Goal: Information Seeking & Learning: Learn about a topic

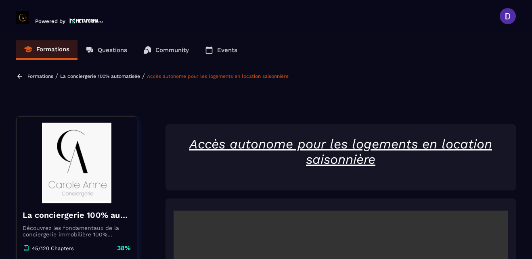
scroll to position [197, 0]
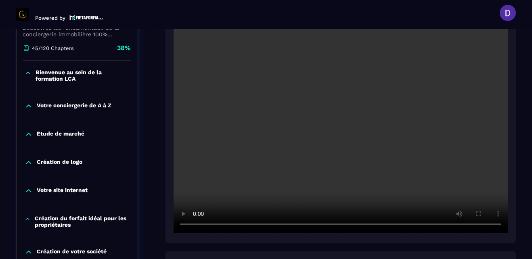
click at [519, 189] on section "Formations Questions Community Events Formations / La conciergerie 100% automat…" at bounding box center [266, 144] width 532 height 230
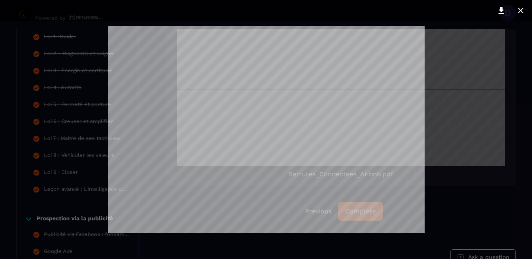
scroll to position [2171, 0]
click at [502, 10] on icon at bounding box center [501, 10] width 6 height 7
click at [517, 94] on div at bounding box center [266, 129] width 532 height 259
click at [520, 7] on icon at bounding box center [520, 11] width 10 height 10
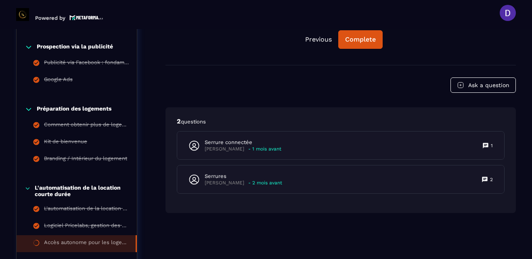
scroll to position [794, 0]
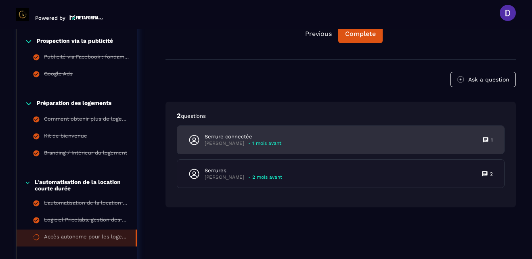
click at [230, 139] on p "Serrure connectée" at bounding box center [242, 136] width 77 height 7
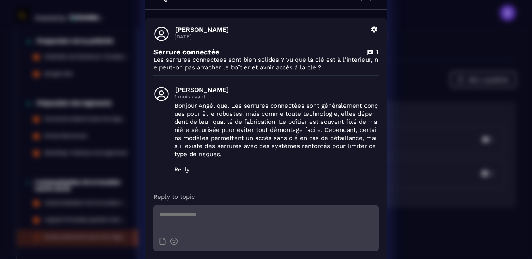
scroll to position [0, 0]
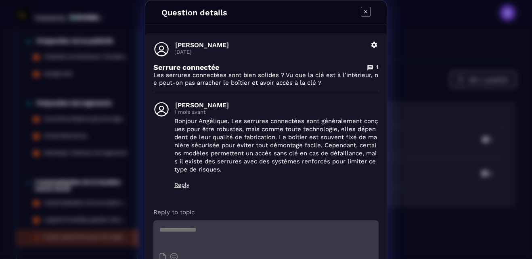
click at [361, 8] on icon "Modal window" at bounding box center [366, 12] width 10 height 10
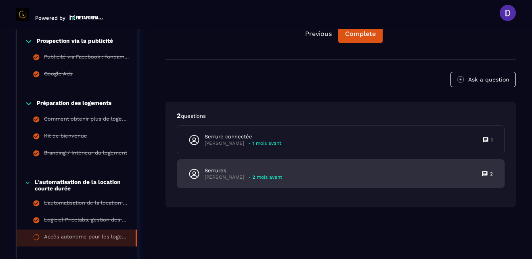
click at [256, 179] on p "- 2 mois avant" at bounding box center [265, 177] width 34 height 6
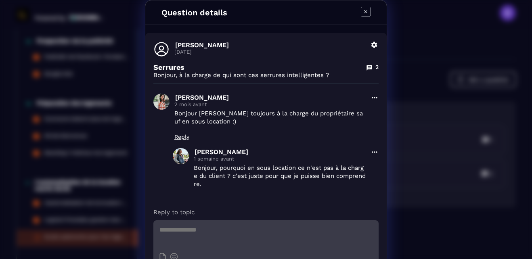
click at [394, 196] on div "Question details [PERSON_NAME] [DATE] Delete Serrures 2 Bonjour, à la charge de…" at bounding box center [266, 153] width 532 height 307
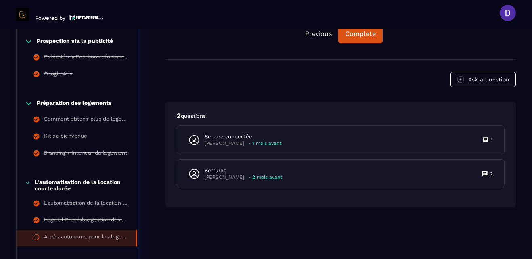
click at [517, 45] on section "Formations Questions Community Events Formations / La conciergerie 100% automat…" at bounding box center [266, 144] width 532 height 230
click at [351, 33] on div "Complete" at bounding box center [360, 34] width 31 height 8
click at [351, 33] on div "Continue" at bounding box center [360, 34] width 29 height 8
click at [522, 10] on header "Powered by [PERSON_NAME] [PERSON_NAME][EMAIL_ADDRESS][PERSON_NAME][DOMAIN_NAME]…" at bounding box center [266, 13] width 532 height 32
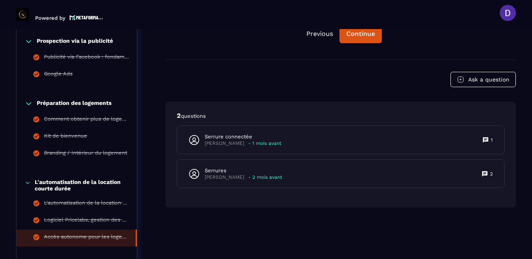
click at [515, 17] on header "Powered by [PERSON_NAME] [PERSON_NAME][EMAIL_ADDRESS][PERSON_NAME][DOMAIN_NAME]…" at bounding box center [266, 13] width 532 height 32
click at [519, 23] on header "Powered by [PERSON_NAME] [PERSON_NAME][EMAIL_ADDRESS][PERSON_NAME][DOMAIN_NAME]…" at bounding box center [266, 13] width 532 height 32
click at [315, 34] on button "Previous" at bounding box center [320, 34] width 40 height 18
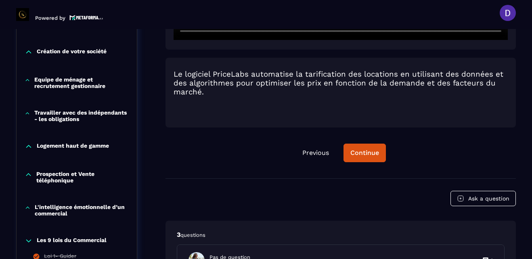
scroll to position [439, 0]
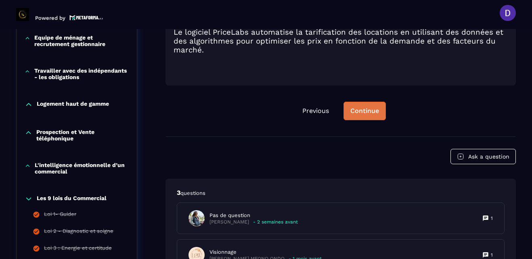
click at [365, 115] on div "Continue" at bounding box center [364, 111] width 29 height 8
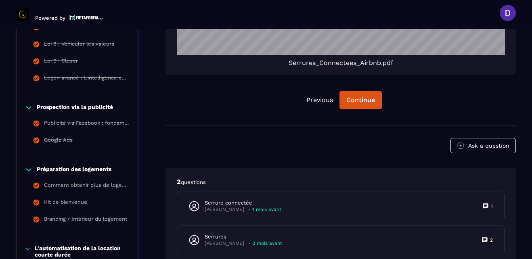
scroll to position [727, 0]
click at [344, 97] on button "Continue" at bounding box center [360, 100] width 42 height 19
click at [362, 99] on div "Continue" at bounding box center [360, 100] width 29 height 8
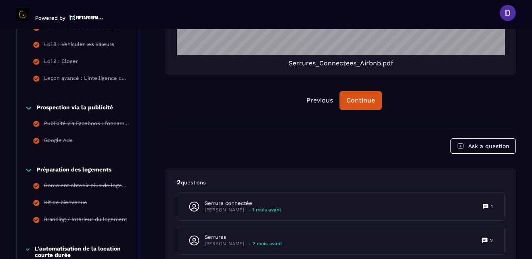
click at [527, 2] on header "Powered by [PERSON_NAME] [PERSON_NAME][EMAIL_ADDRESS][PERSON_NAME][DOMAIN_NAME]…" at bounding box center [266, 13] width 532 height 32
click at [360, 95] on button "Continue" at bounding box center [360, 100] width 42 height 19
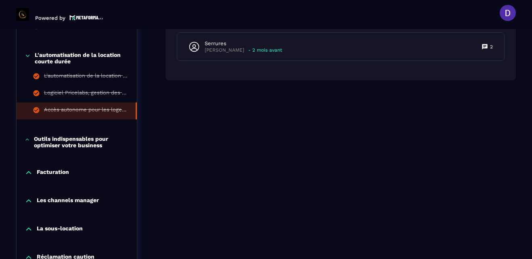
scroll to position [937, 0]
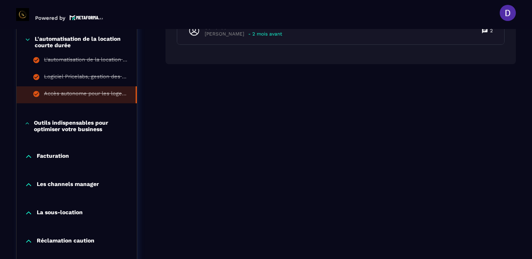
click at [69, 129] on p "Outils indispensables pour optimiser votre business" at bounding box center [81, 125] width 95 height 13
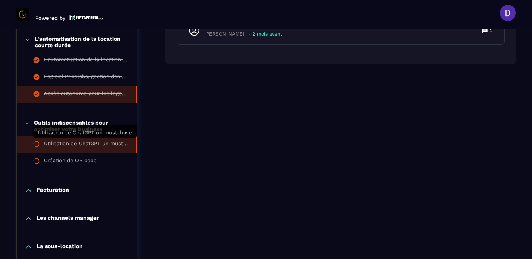
click at [75, 142] on div "Utilisation de ChatGPT un must-have" at bounding box center [85, 144] width 83 height 9
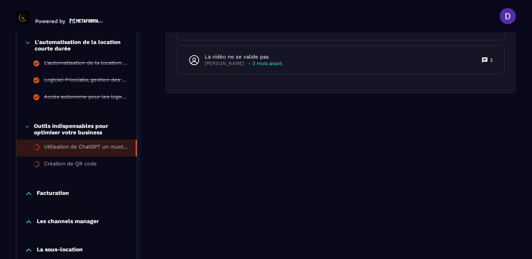
click at [75, 142] on div "Outils indispensables pour optimiser votre business Utilisation de ChatGPT un m…" at bounding box center [77, 148] width 120 height 67
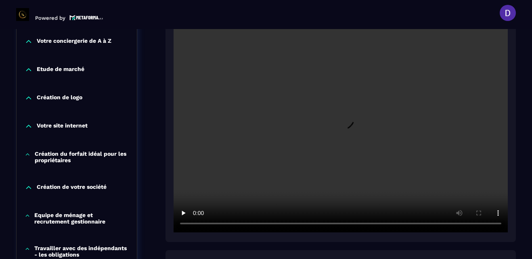
scroll to position [278, 0]
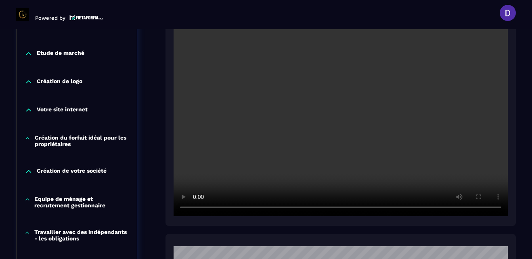
click at [522, 73] on section "Formations Questions Community Events Formations / La conciergerie 100% automat…" at bounding box center [266, 144] width 532 height 230
click at [524, 144] on section "Formations Questions Community Events Formations / La conciergerie 100% automat…" at bounding box center [266, 144] width 532 height 230
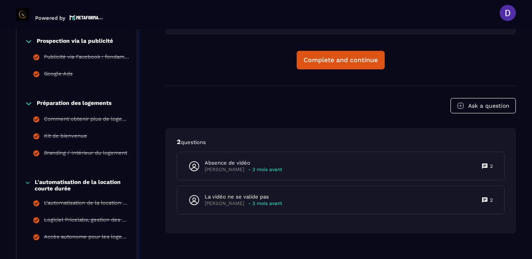
scroll to position [810, 0]
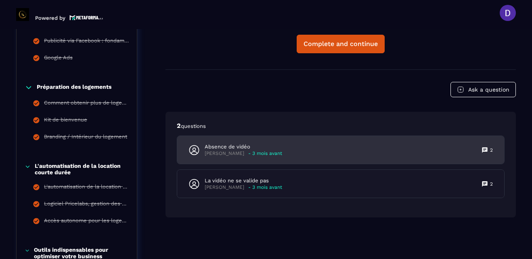
click at [224, 148] on p "Absence de vidéo" at bounding box center [242, 146] width 77 height 7
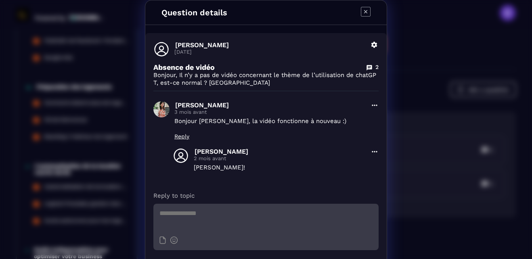
click at [361, 12] on icon "Modal window" at bounding box center [366, 12] width 10 height 10
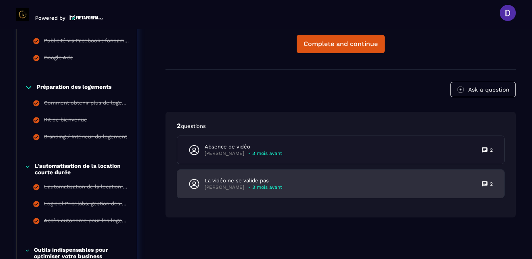
click at [256, 186] on p "- 3 mois avant" at bounding box center [265, 187] width 34 height 6
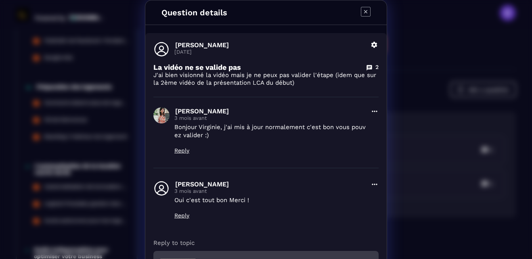
click at [414, 54] on div "Question details [PERSON_NAME] [DATE] Delete La vidéo ne se valide pas 2 J'ai b…" at bounding box center [266, 168] width 532 height 337
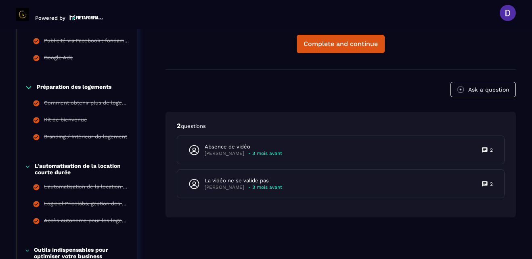
click at [527, 19] on header "Powered by [PERSON_NAME] [PERSON_NAME][EMAIL_ADDRESS][PERSON_NAME][DOMAIN_NAME]…" at bounding box center [266, 13] width 532 height 32
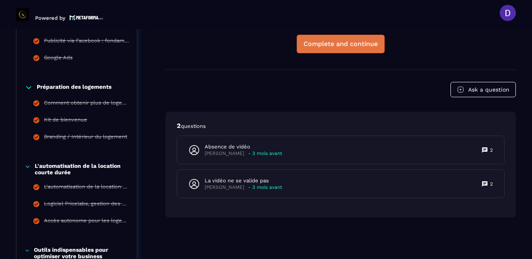
click at [314, 43] on div "Complete and continue" at bounding box center [340, 44] width 74 height 8
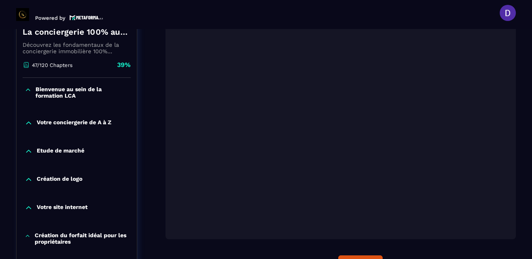
scroll to position [181, 0]
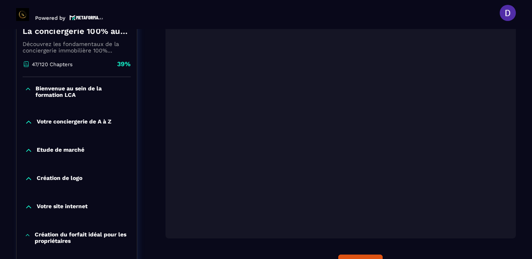
click at [522, 40] on section "Formations Questions Community Events Formations / La conciergerie 100% automat…" at bounding box center [266, 144] width 532 height 230
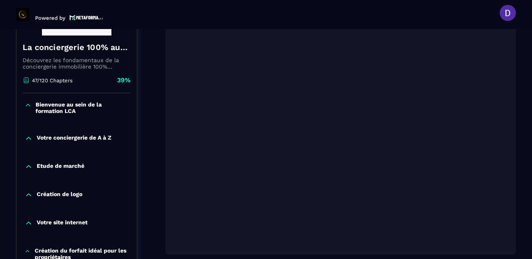
scroll to position [148, 0]
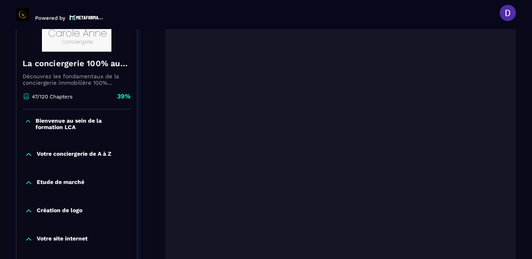
click at [120, 180] on div "Etude de marché" at bounding box center [77, 183] width 120 height 8
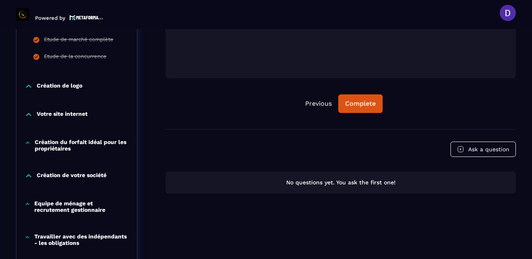
scroll to position [342, 0]
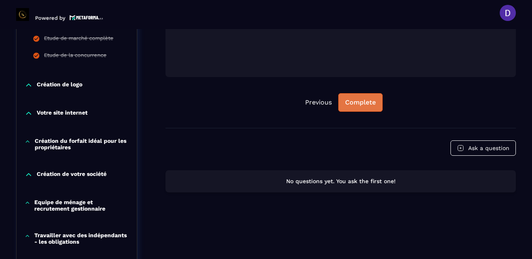
click at [371, 102] on div "Complete" at bounding box center [360, 102] width 31 height 8
click at [358, 104] on div "Continue" at bounding box center [360, 102] width 29 height 8
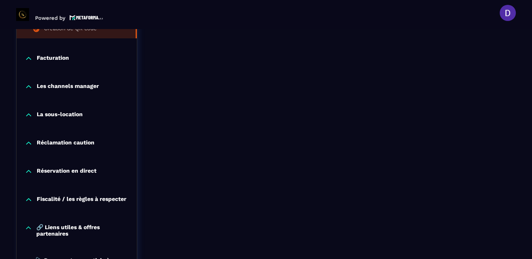
scroll to position [1149, 0]
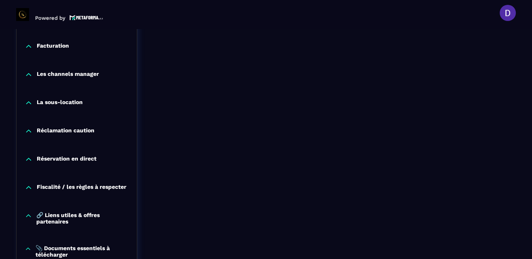
click at [58, 42] on p "Facturation" at bounding box center [53, 46] width 32 height 8
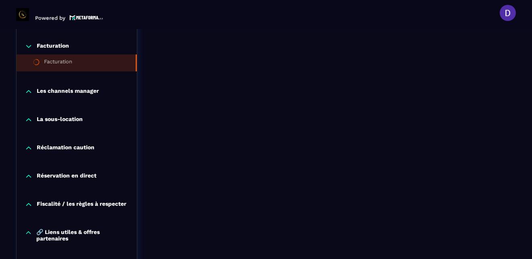
click at [100, 61] on li "Facturation" at bounding box center [77, 62] width 120 height 17
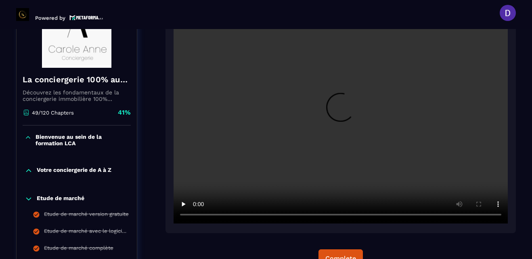
scroll to position [148, 0]
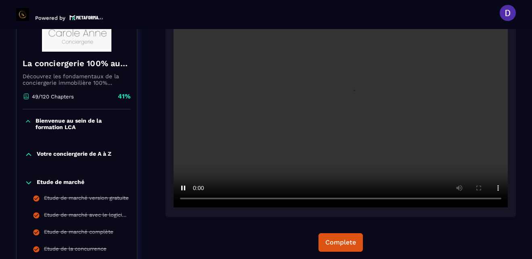
click at [483, 232] on div "Complete" at bounding box center [340, 120] width 350 height 295
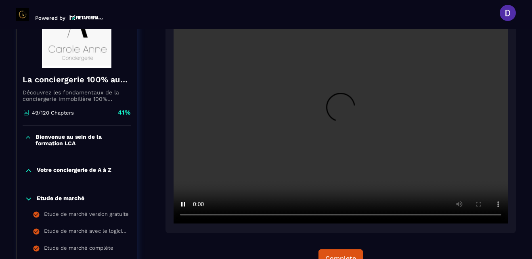
scroll to position [116, 0]
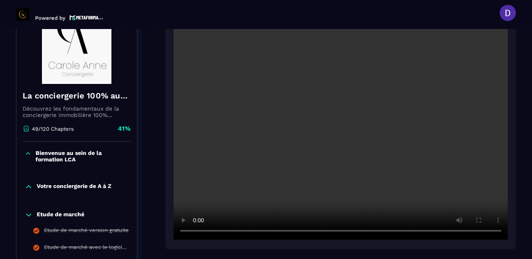
click at [517, 148] on section "Formations Questions Community Events Formations / La conciergerie 100% automat…" at bounding box center [266, 144] width 532 height 230
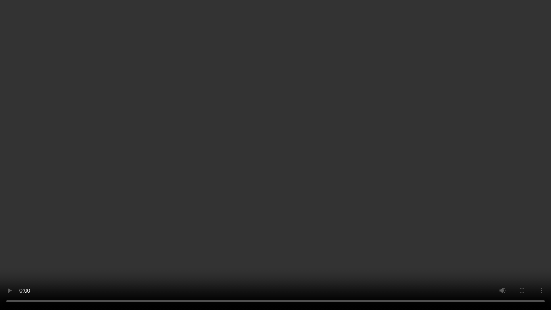
drag, startPoint x: 522, startPoint y: 247, endPoint x: 492, endPoint y: 263, distance: 34.5
click at [492, 259] on video at bounding box center [275, 155] width 551 height 310
click at [380, 133] on video at bounding box center [275, 155] width 551 height 310
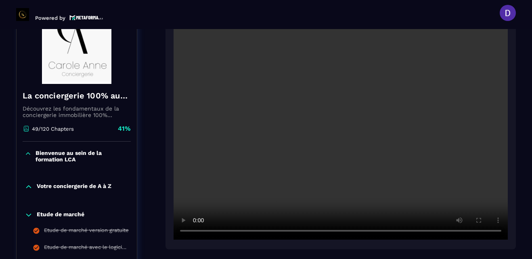
click at [515, 165] on div at bounding box center [340, 127] width 350 height 244
click at [511, 237] on div at bounding box center [340, 127] width 350 height 244
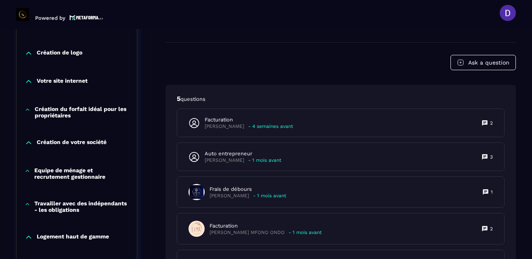
scroll to position [374, 0]
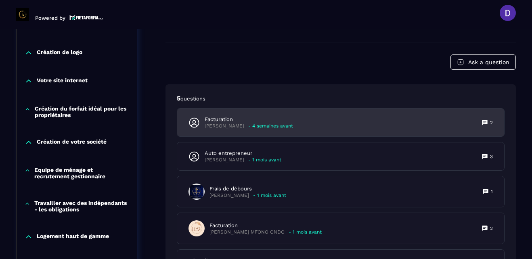
click at [249, 119] on p "Facturation" at bounding box center [248, 119] width 88 height 7
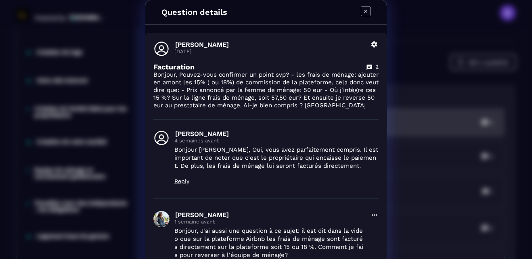
scroll to position [0, 0]
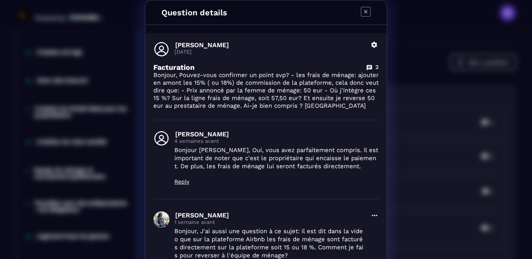
click at [361, 10] on icon "Modal window" at bounding box center [366, 12] width 10 height 10
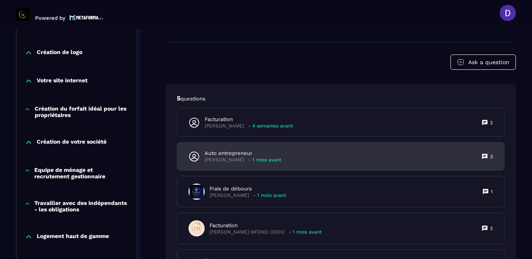
click at [229, 154] on p "Auto entrepreneur" at bounding box center [242, 153] width 77 height 7
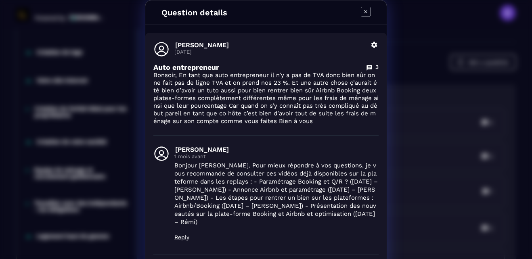
click at [364, 13] on icon "Modal window" at bounding box center [366, 12] width 10 height 10
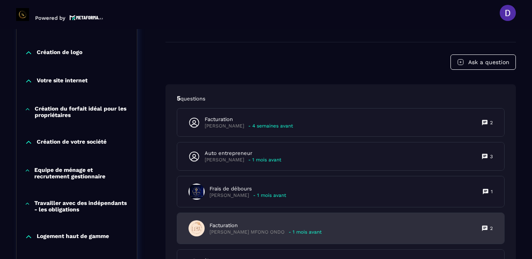
click at [234, 235] on div "Facturation [PERSON_NAME] MFONO ONDO - 1 mois avant" at bounding box center [254, 228] width 133 height 16
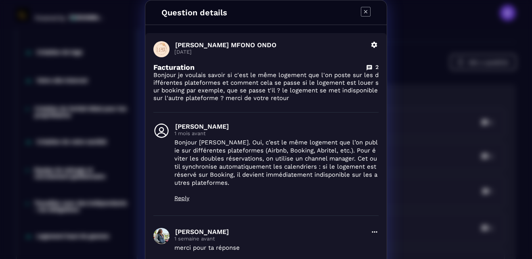
click at [363, 9] on icon "Modal window" at bounding box center [366, 12] width 10 height 10
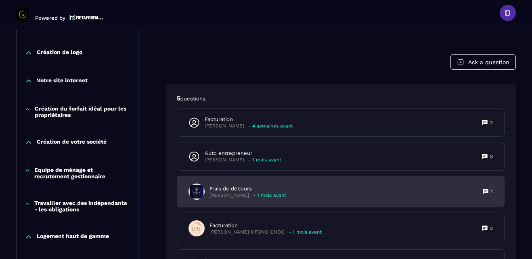
click at [230, 192] on p "[PERSON_NAME]" at bounding box center [229, 195] width 40 height 6
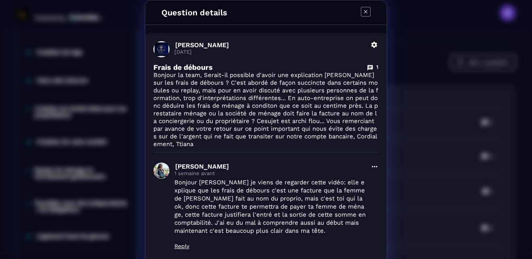
click at [405, 150] on div "Question details [PERSON_NAME] [DATE] [PERSON_NAME] de débours 1 Bonjour la tea…" at bounding box center [266, 184] width 532 height 368
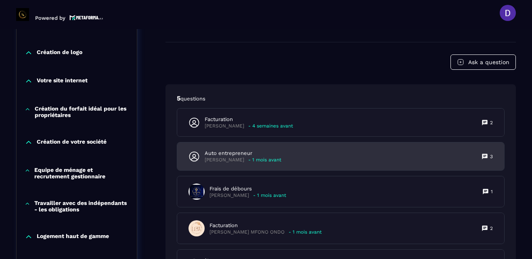
click at [237, 153] on p "Auto entrepreneur" at bounding box center [242, 153] width 77 height 7
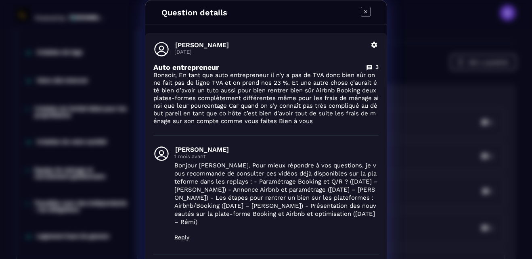
click at [362, 8] on icon "Modal window" at bounding box center [366, 12] width 10 height 10
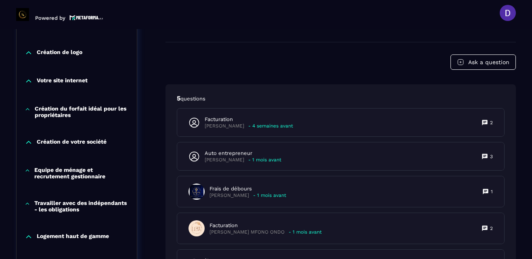
click at [525, 185] on section "Formations Questions Community Events Formations / La conciergerie 100% automat…" at bounding box center [266, 144] width 532 height 230
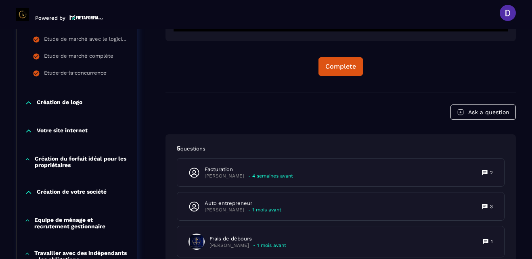
scroll to position [245, 0]
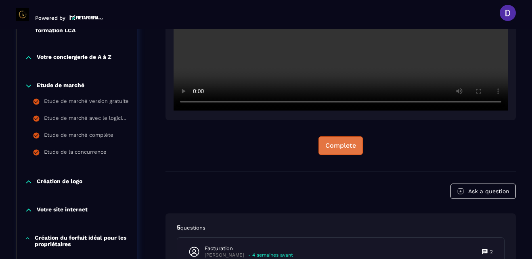
click at [342, 147] on div "Complete" at bounding box center [340, 146] width 31 height 8
click at [320, 167] on div "Continue" at bounding box center [340, 23] width 350 height 295
click at [328, 152] on button "Continue" at bounding box center [340, 145] width 42 height 19
click at [332, 142] on div "Continue" at bounding box center [340, 146] width 29 height 8
click at [336, 142] on div "Continue" at bounding box center [340, 146] width 29 height 8
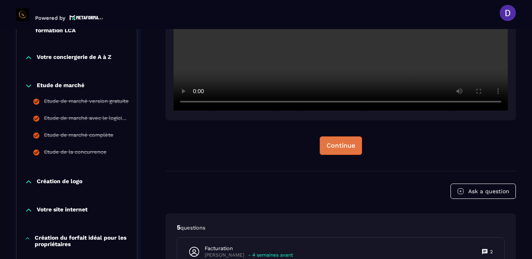
click at [337, 145] on div "Continue" at bounding box center [340, 146] width 29 height 8
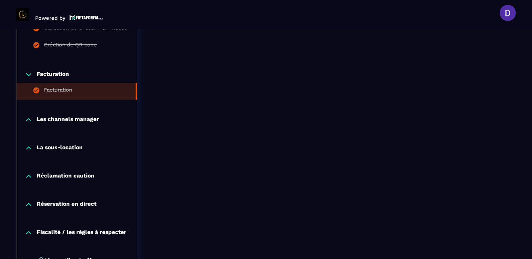
scroll to position [1133, 0]
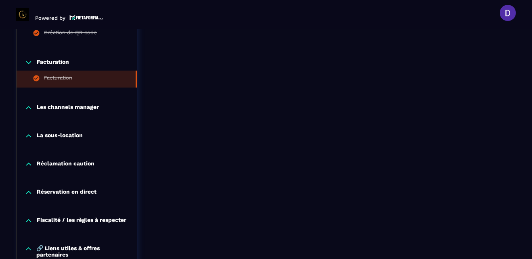
click at [67, 108] on p "Les channels manager" at bounding box center [68, 108] width 62 height 8
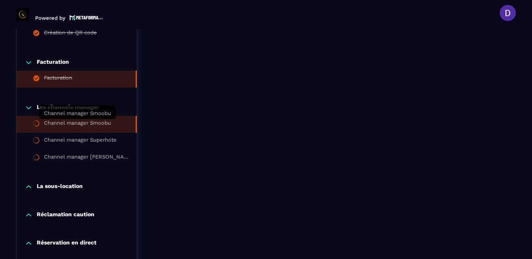
click at [67, 121] on div "Channel manager Smoobu" at bounding box center [77, 124] width 67 height 9
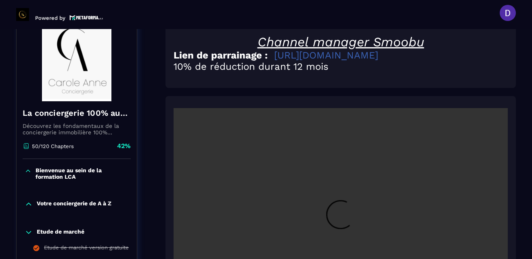
scroll to position [100, 0]
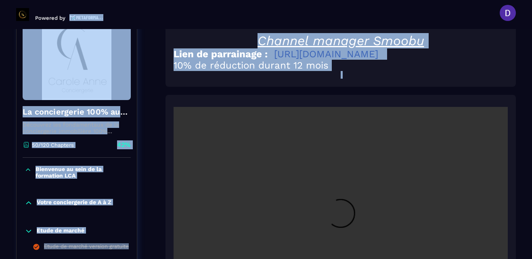
drag, startPoint x: 152, startPoint y: 16, endPoint x: 321, endPoint y: 77, distance: 180.5
click at [321, 77] on main "Powered by [PERSON_NAME] [PERSON_NAME][EMAIL_ADDRESS][PERSON_NAME][DOMAIN_NAME]…" at bounding box center [266, 129] width 532 height 259
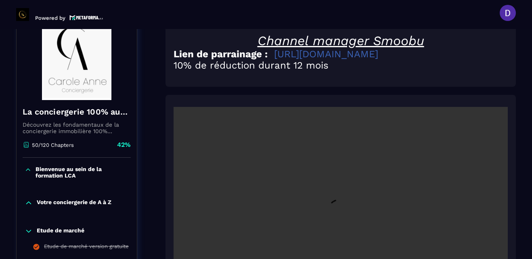
click at [336, 103] on div at bounding box center [340, 217] width 350 height 244
click at [527, 247] on section "Formations Questions Community Events Formations / La conciergerie 100% automat…" at bounding box center [266, 144] width 532 height 230
click at [527, 207] on section "Formations Questions Community Events Formations / La conciergerie 100% automat…" at bounding box center [266, 144] width 532 height 230
click at [451, 117] on video at bounding box center [340, 218] width 334 height 223
click at [521, 179] on section "Formations Questions Community Events Formations / La conciergerie 100% automat…" at bounding box center [266, 144] width 532 height 230
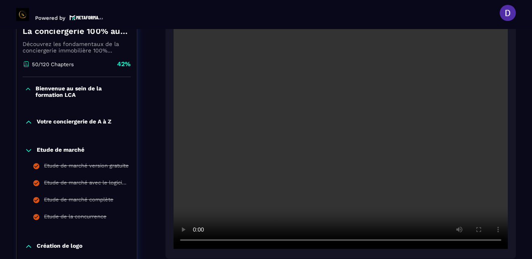
scroll to position [197, 0]
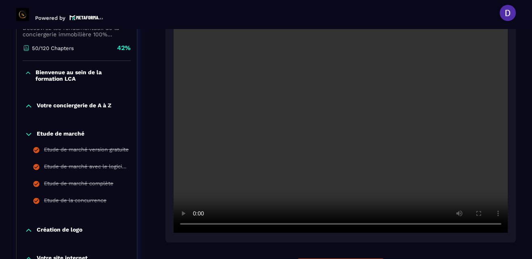
click at [523, 123] on section "Formations Questions Community Events Formations / La conciergerie 100% automat…" at bounding box center [266, 144] width 532 height 230
click at [515, 198] on div at bounding box center [340, 120] width 350 height 244
click at [525, 236] on section "Formations Questions Community Events Formations / La conciergerie 100% automat…" at bounding box center [266, 144] width 532 height 230
click at [305, 25] on header "Powered by [PERSON_NAME] [PERSON_NAME][EMAIL_ADDRESS][PERSON_NAME][DOMAIN_NAME]…" at bounding box center [266, 13] width 532 height 32
click at [515, 227] on div at bounding box center [340, 120] width 350 height 244
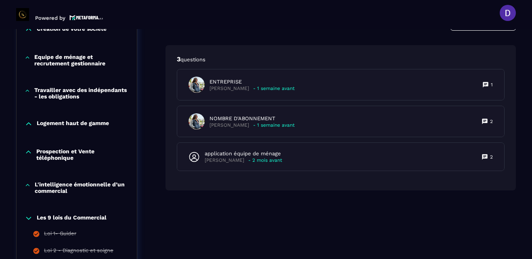
scroll to position [503, 0]
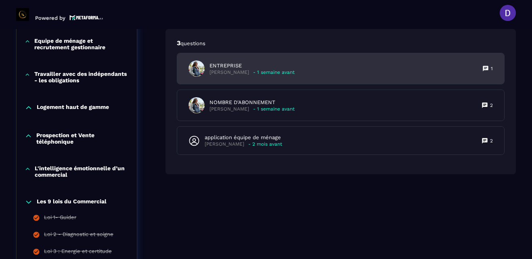
click at [238, 72] on p "[PERSON_NAME]" at bounding box center [229, 72] width 40 height 6
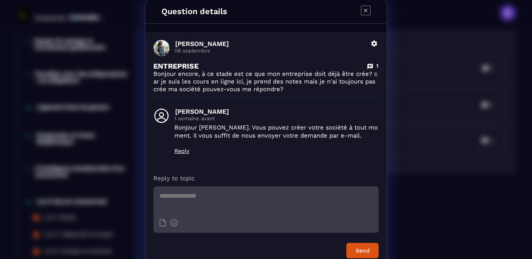
scroll to position [0, 0]
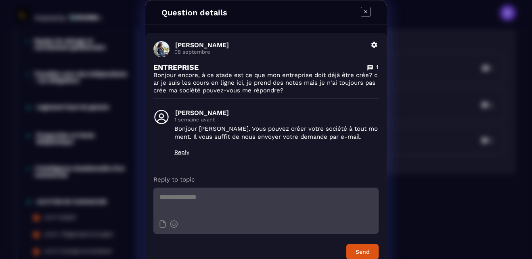
click at [362, 8] on icon "Modal window" at bounding box center [366, 12] width 10 height 10
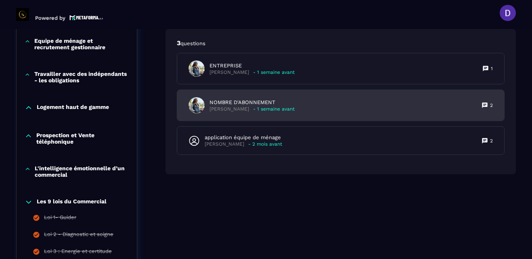
click at [234, 103] on p "NOMBRE D'ABONNEMENT" at bounding box center [251, 102] width 85 height 7
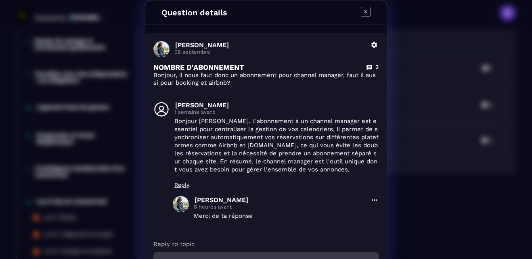
click at [361, 11] on icon "Modal window" at bounding box center [366, 12] width 10 height 10
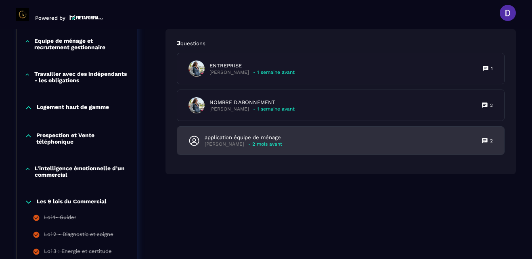
click at [219, 137] on p "application équipe de ménage" at bounding box center [242, 137] width 77 height 7
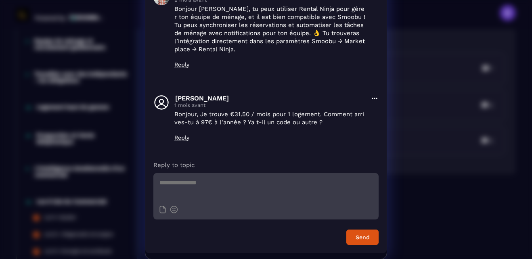
scroll to position [111, 0]
click at [171, 180] on textarea "Modal window" at bounding box center [265, 187] width 225 height 28
type textarea "*"
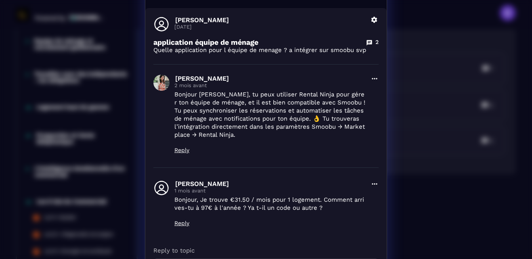
scroll to position [0, 0]
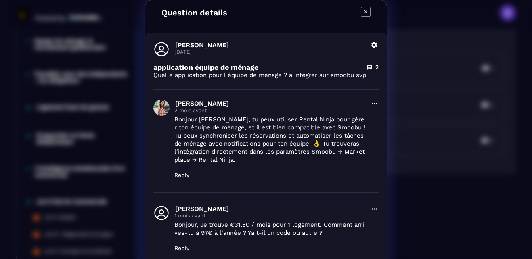
click at [361, 9] on icon "Modal window" at bounding box center [366, 12] width 10 height 10
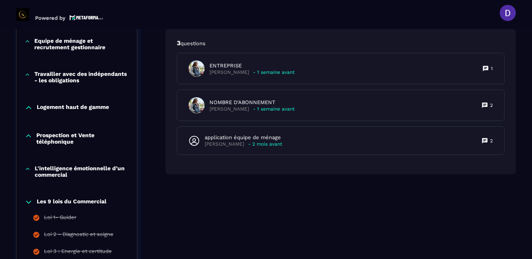
click at [525, 18] on header "Powered by [PERSON_NAME] [PERSON_NAME][EMAIL_ADDRESS][PERSON_NAME][DOMAIN_NAME]…" at bounding box center [266, 13] width 532 height 32
click at [426, 17] on header "Powered by [PERSON_NAME] [PERSON_NAME][EMAIL_ADDRESS][PERSON_NAME][DOMAIN_NAME]…" at bounding box center [266, 13] width 532 height 32
click at [522, 7] on header "Powered by [PERSON_NAME] [PERSON_NAME][EMAIL_ADDRESS][PERSON_NAME][DOMAIN_NAME]…" at bounding box center [266, 13] width 532 height 32
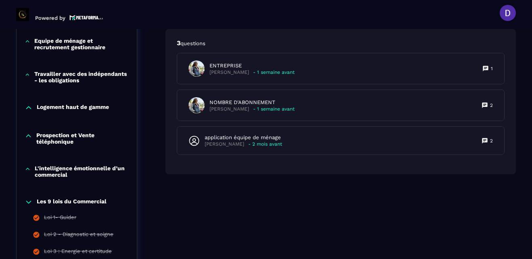
click at [522, 7] on header "Powered by [PERSON_NAME] [PERSON_NAME][EMAIL_ADDRESS][PERSON_NAME][DOMAIN_NAME]…" at bounding box center [266, 13] width 532 height 32
click at [524, 44] on section "Formations Questions Community Events Formations / La conciergerie 100% automat…" at bounding box center [266, 144] width 532 height 230
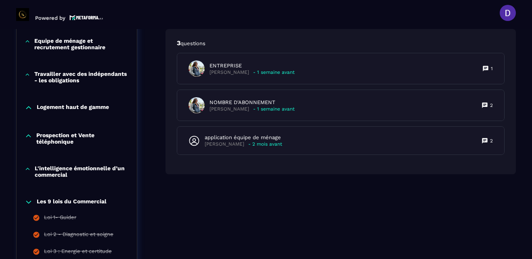
click at [520, 26] on header "Powered by [PERSON_NAME] [PERSON_NAME][EMAIL_ADDRESS][PERSON_NAME][DOMAIN_NAME]…" at bounding box center [266, 13] width 532 height 32
click at [524, 7] on header "Powered by [PERSON_NAME] [PERSON_NAME][EMAIL_ADDRESS][PERSON_NAME][DOMAIN_NAME]…" at bounding box center [266, 13] width 532 height 32
click at [524, 9] on header "Powered by [PERSON_NAME] [PERSON_NAME][EMAIL_ADDRESS][PERSON_NAME][DOMAIN_NAME]…" at bounding box center [266, 13] width 532 height 32
click at [520, 21] on header "Powered by [PERSON_NAME] [PERSON_NAME][EMAIL_ADDRESS][PERSON_NAME][DOMAIN_NAME]…" at bounding box center [266, 13] width 532 height 32
click at [306, 15] on header "Powered by [PERSON_NAME] [PERSON_NAME][EMAIL_ADDRESS][PERSON_NAME][DOMAIN_NAME]…" at bounding box center [266, 13] width 532 height 32
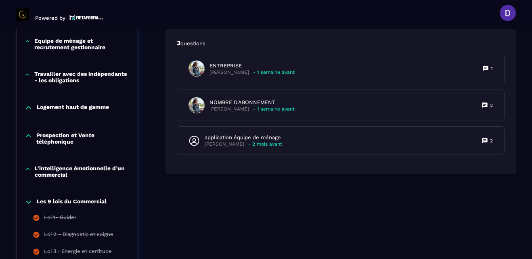
click at [306, 15] on header "Powered by [PERSON_NAME] [PERSON_NAME][EMAIL_ADDRESS][PERSON_NAME][DOMAIN_NAME]…" at bounding box center [266, 13] width 532 height 32
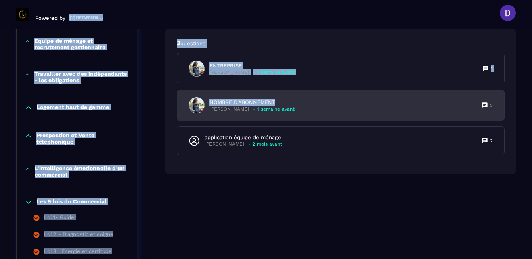
drag, startPoint x: 269, startPoint y: 13, endPoint x: 279, endPoint y: 92, distance: 79.2
click at [279, 92] on main "Powered by [PERSON_NAME] [PERSON_NAME][EMAIL_ADDRESS][PERSON_NAME][DOMAIN_NAME]…" at bounding box center [266, 129] width 532 height 259
click at [279, 92] on div "NOMBRE D'ABONNEMENT [PERSON_NAME] - 1 semaine avant 2" at bounding box center [340, 105] width 327 height 31
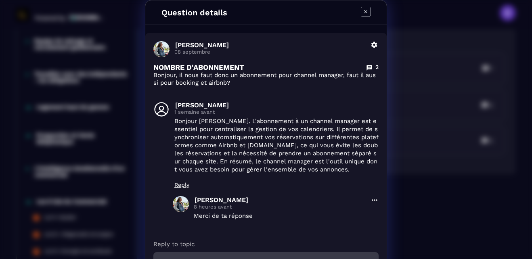
click at [364, 12] on icon "Modal window" at bounding box center [365, 11] width 3 height 3
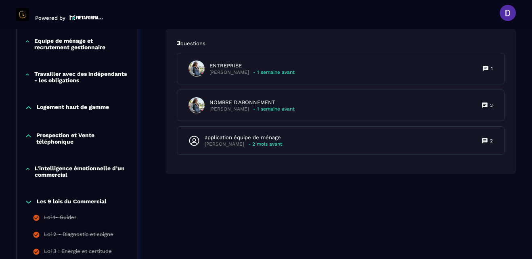
click at [523, 13] on header "Powered by [PERSON_NAME] [PERSON_NAME][EMAIL_ADDRESS][PERSON_NAME][DOMAIN_NAME]…" at bounding box center [266, 13] width 532 height 32
drag, startPoint x: 523, startPoint y: 13, endPoint x: 351, endPoint y: 13, distance: 172.2
click at [351, 13] on header "Powered by [PERSON_NAME] [PERSON_NAME][EMAIL_ADDRESS][PERSON_NAME][DOMAIN_NAME]…" at bounding box center [266, 13] width 532 height 32
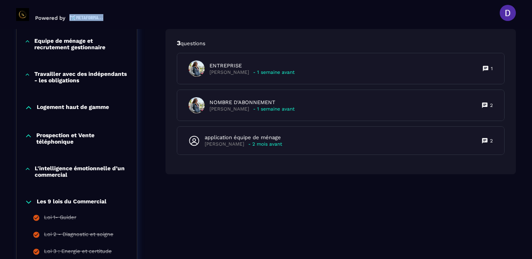
drag, startPoint x: 351, startPoint y: 13, endPoint x: 137, endPoint y: 15, distance: 213.8
click at [137, 15] on header "Powered by [PERSON_NAME] [PERSON_NAME][EMAIL_ADDRESS][PERSON_NAME][DOMAIN_NAME]…" at bounding box center [266, 13] width 532 height 32
click at [521, 54] on section "Formations Questions Community Events Formations / La conciergerie 100% automat…" at bounding box center [266, 144] width 532 height 230
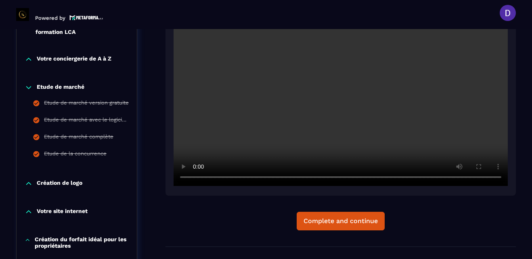
scroll to position [245, 0]
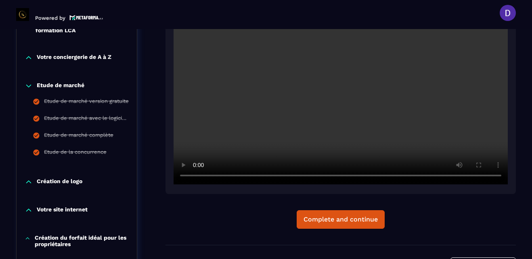
click at [239, 206] on div "Channel manager Smoobu Lien de parrainage : [URL][DOMAIN_NAME] 10% de réduction…" at bounding box center [340, 60] width 350 height 369
click at [505, 33] on video at bounding box center [340, 73] width 334 height 223
click at [506, 40] on video at bounding box center [340, 73] width 334 height 223
click at [526, 13] on header "Powered by [PERSON_NAME] [PERSON_NAME][EMAIL_ADDRESS][PERSON_NAME][DOMAIN_NAME]…" at bounding box center [266, 13] width 532 height 32
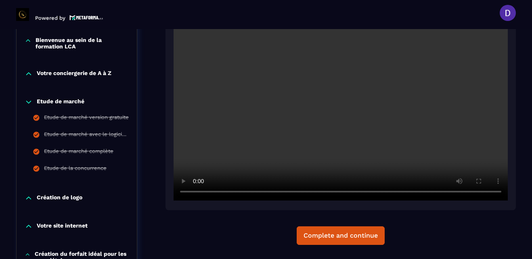
click at [505, 31] on video at bounding box center [340, 89] width 334 height 223
click at [505, 49] on video at bounding box center [340, 89] width 334 height 223
click at [323, 232] on div "Complete and continue" at bounding box center [340, 236] width 74 height 8
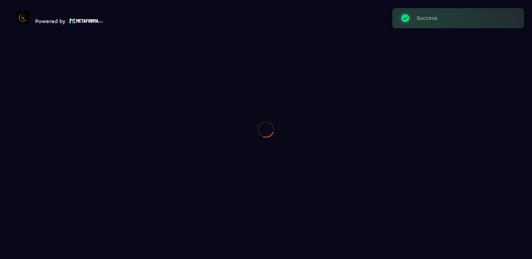
click at [323, 232] on div at bounding box center [266, 129] width 532 height 259
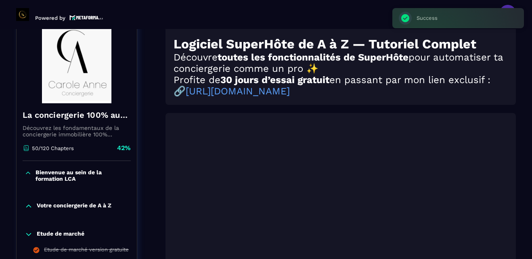
scroll to position [84, 0]
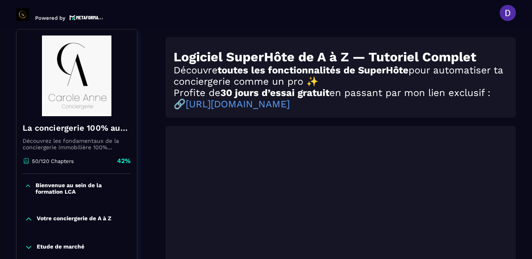
click at [518, 84] on section "Formations Questions Community Events Formations / La conciergerie 100% automat…" at bounding box center [266, 144] width 532 height 230
click at [21, 28] on header "Powered by [PERSON_NAME] [PERSON_NAME][EMAIL_ADDRESS][PERSON_NAME][DOMAIN_NAME]…" at bounding box center [266, 13] width 532 height 32
click at [263, 109] on link "[URL][DOMAIN_NAME]" at bounding box center [238, 103] width 104 height 11
